Goal: Information Seeking & Learning: Learn about a topic

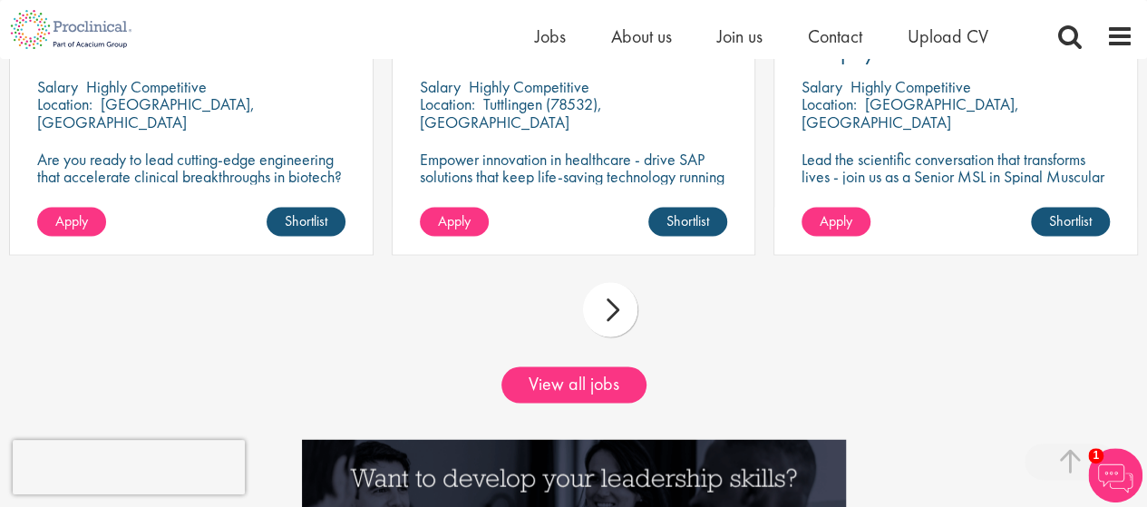
scroll to position [1588, 0]
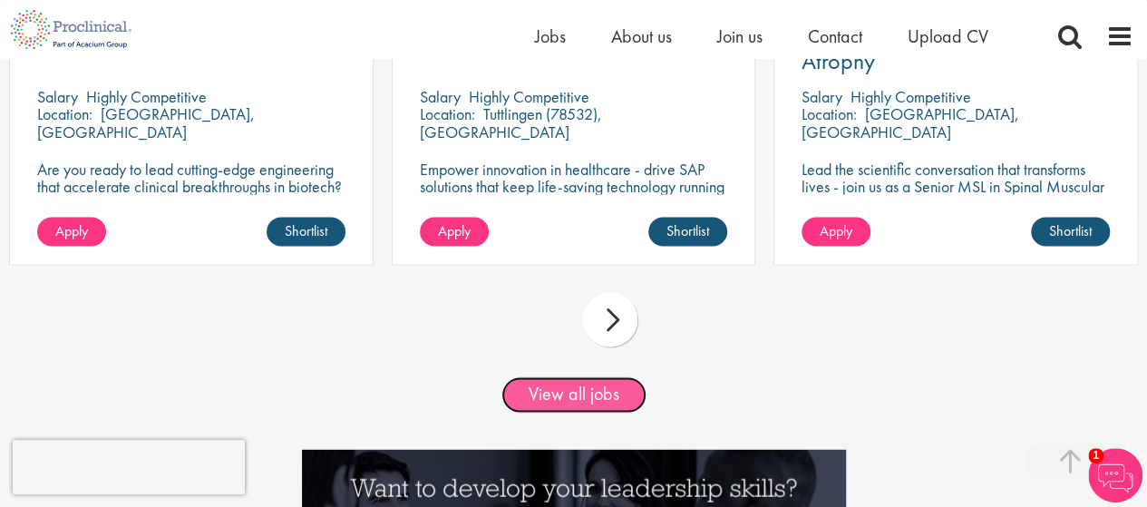
click at [590, 408] on link "View all jobs" at bounding box center [574, 394] width 145 height 36
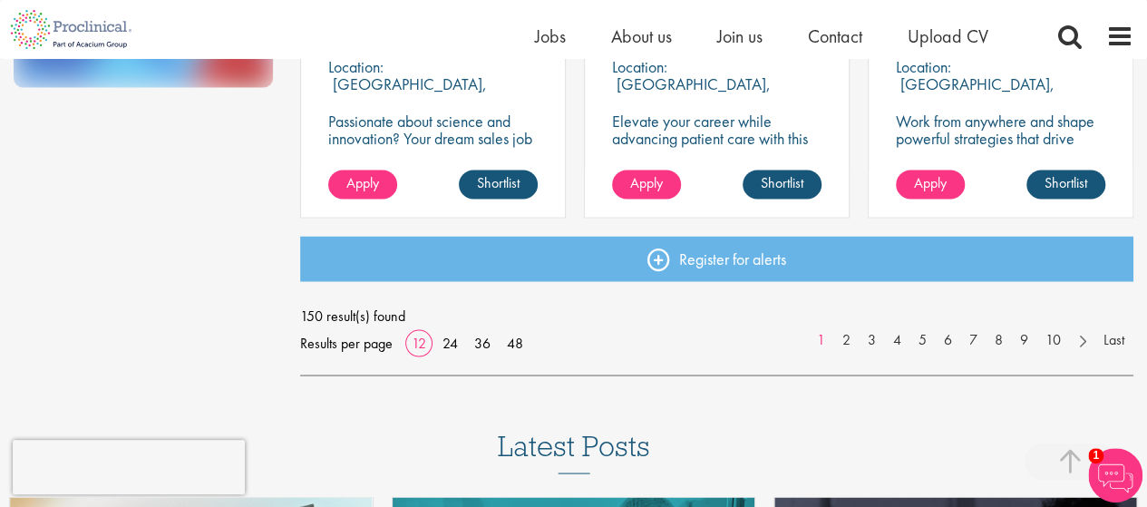
scroll to position [1497, 0]
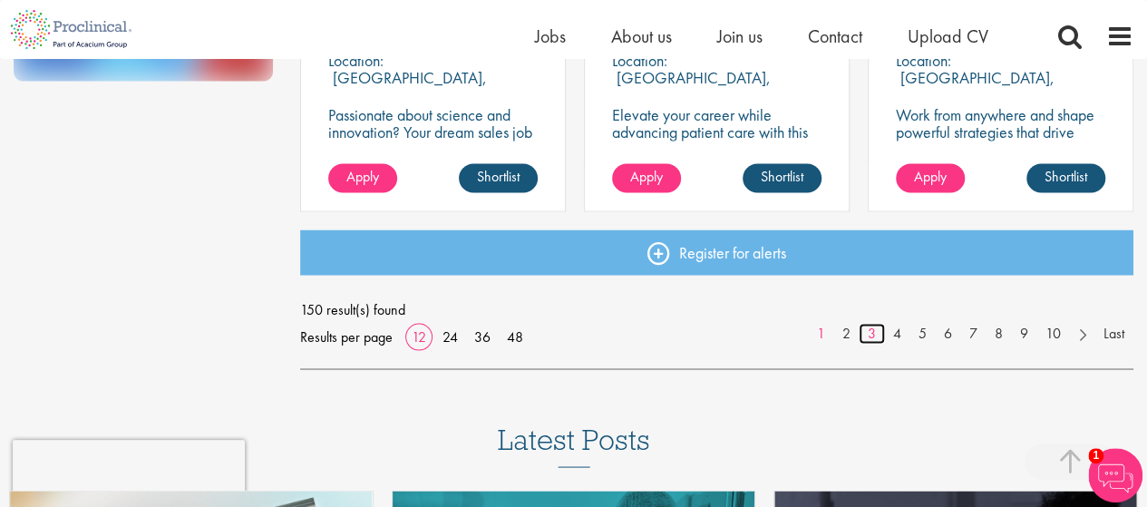
click at [870, 333] on link "3" at bounding box center [872, 333] width 26 height 21
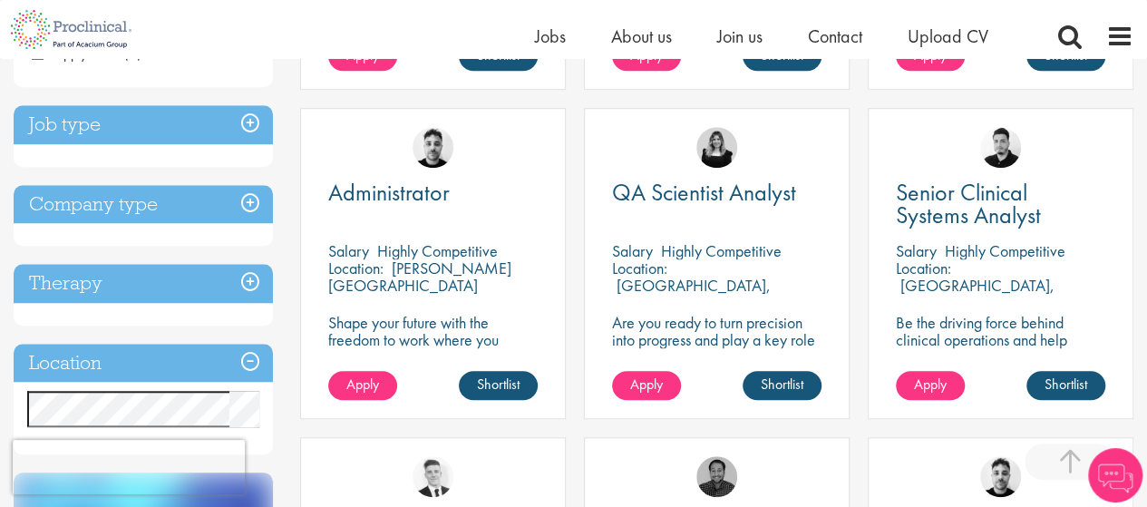
scroll to position [639, 0]
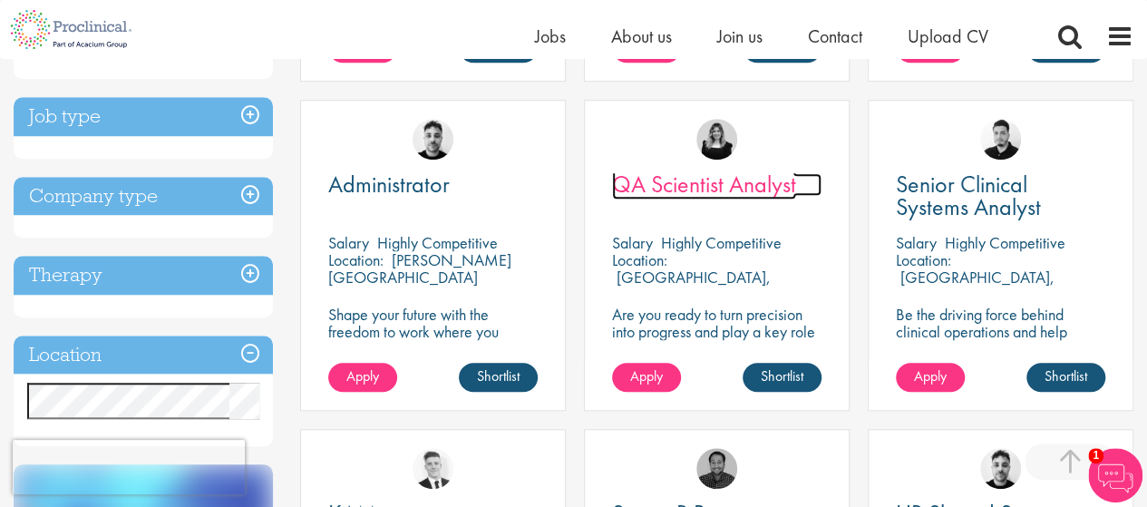
click at [763, 174] on span "QA Scientist Analyst" at bounding box center [704, 184] width 184 height 31
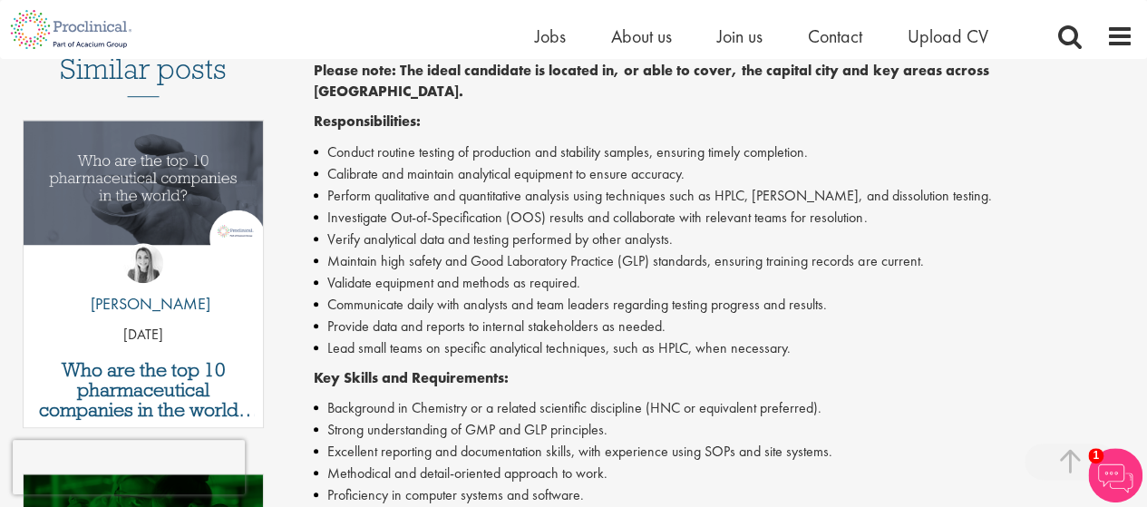
scroll to position [535, 0]
